Goal: Transaction & Acquisition: Obtain resource

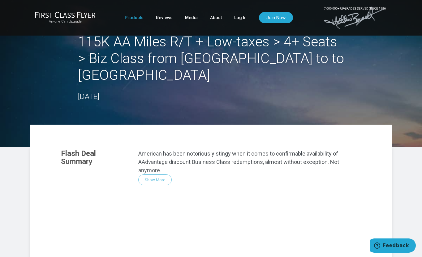
click at [130, 19] on link "Products" at bounding box center [134, 17] width 19 height 11
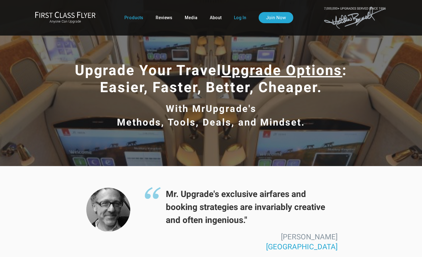
click at [241, 18] on link "Log In" at bounding box center [240, 17] width 12 height 11
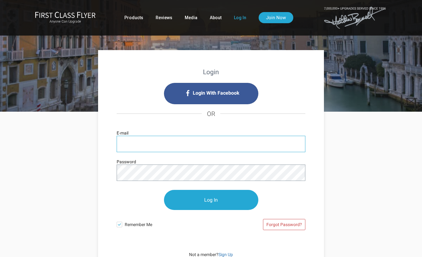
type input "kc.buckenmaier@gmail.com"
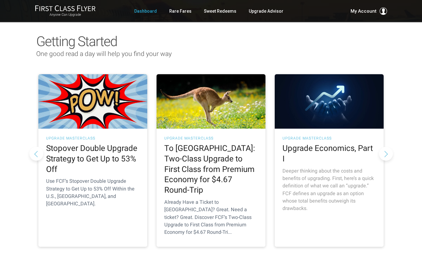
scroll to position [45, 0]
click at [182, 11] on link "Rare Fares" at bounding box center [180, 11] width 22 height 11
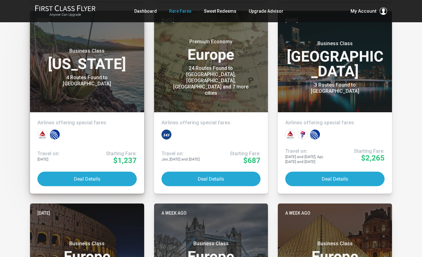
scroll to position [353, 0]
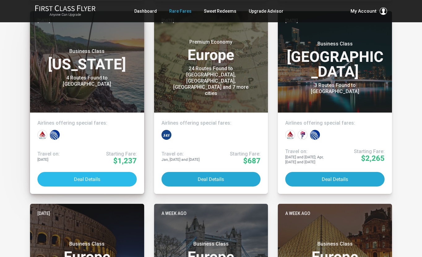
click at [97, 178] on button "Deal Details" at bounding box center [86, 179] width 99 height 15
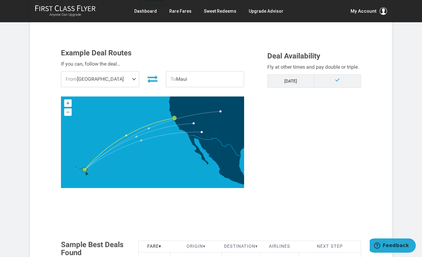
scroll to position [156, 0]
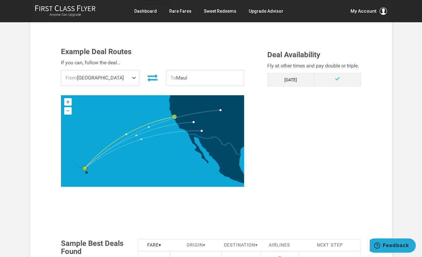
click at [134, 78] on span at bounding box center [134, 77] width 7 height 15
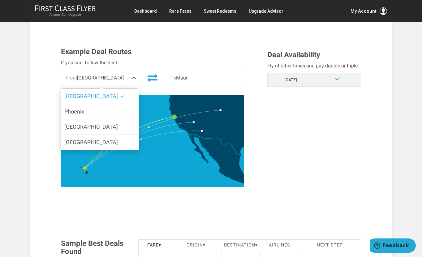
click at [168, 48] on h3 "Example Deal Routes" at bounding box center [152, 52] width 183 height 8
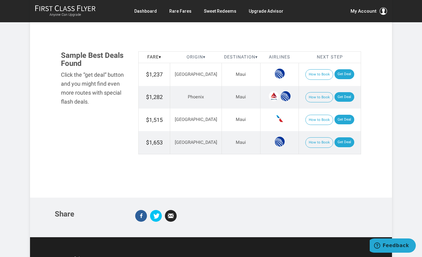
scroll to position [339, 0]
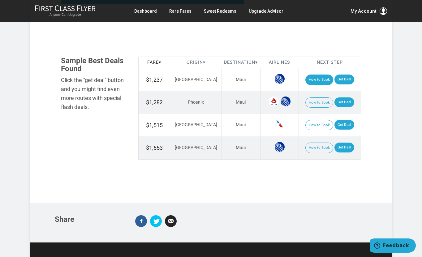
click at [314, 79] on button "How to Book" at bounding box center [319, 80] width 28 height 11
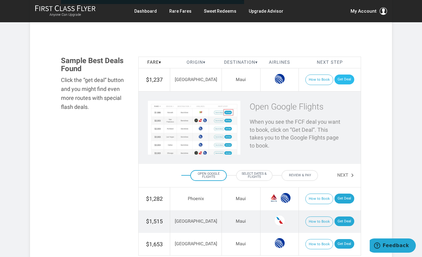
click at [340, 79] on link "Get Deal" at bounding box center [344, 80] width 20 height 10
